Goal: Find specific page/section: Find specific page/section

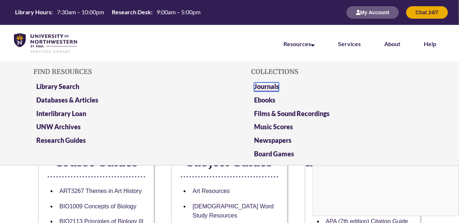
click at [262, 86] on link "Journals" at bounding box center [266, 87] width 25 height 9
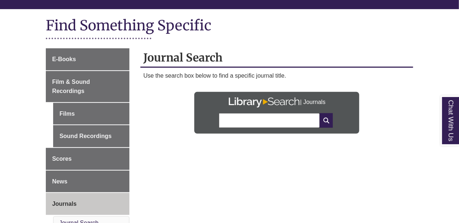
scroll to position [110, 0]
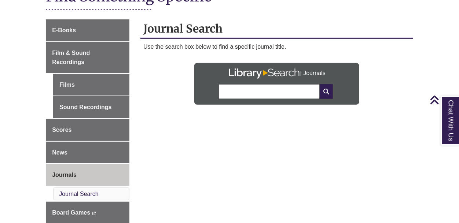
click at [301, 152] on div "E-Books Film & Sound Recordings Films Sound Recordings Scores News Journals Jou…" at bounding box center [229, 130] width 379 height 223
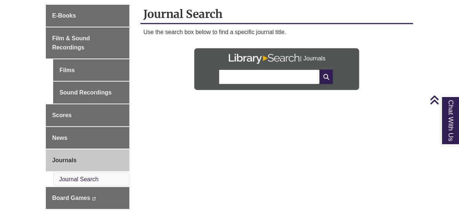
scroll to position [140, 0]
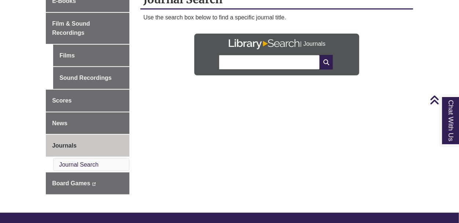
click at [244, 66] on input "text" at bounding box center [269, 62] width 101 height 15
type input "*****"
